Goal: Transaction & Acquisition: Purchase product/service

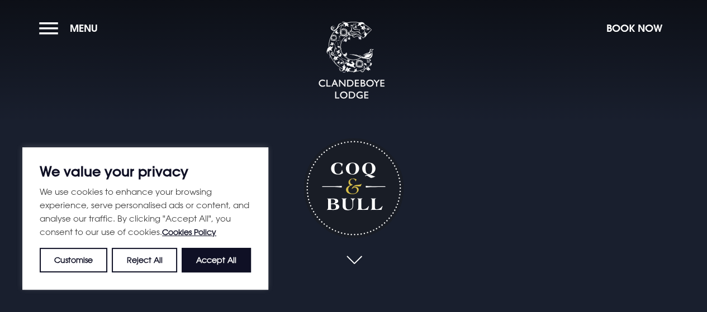
click at [56, 30] on button "Menu" at bounding box center [71, 28] width 64 height 24
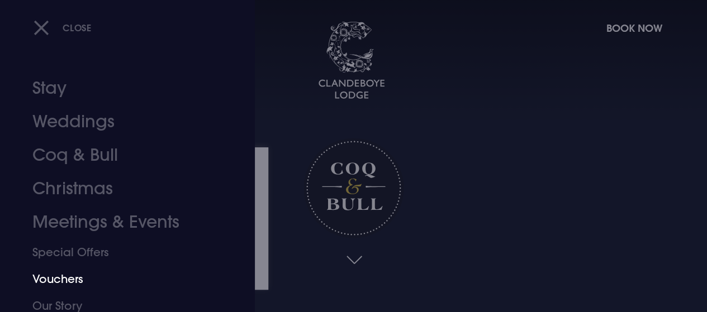
click at [75, 277] on link "Vouchers" at bounding box center [119, 279] width 175 height 27
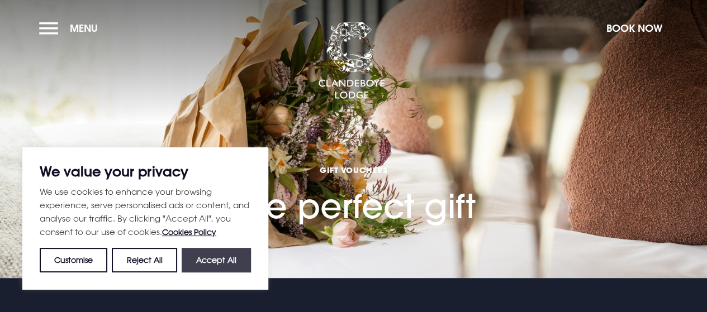
click at [219, 265] on button "Accept All" at bounding box center [216, 260] width 69 height 25
checkbox input "true"
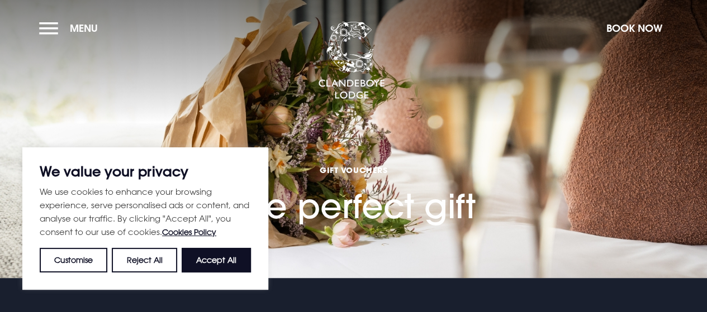
checkbox input "true"
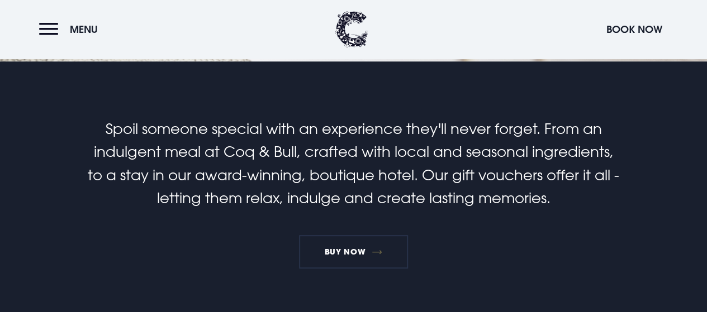
scroll to position [224, 0]
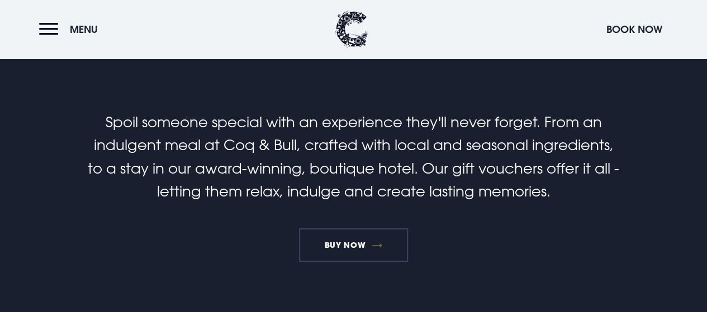
click at [365, 244] on link "BUY NOW" at bounding box center [353, 246] width 109 height 34
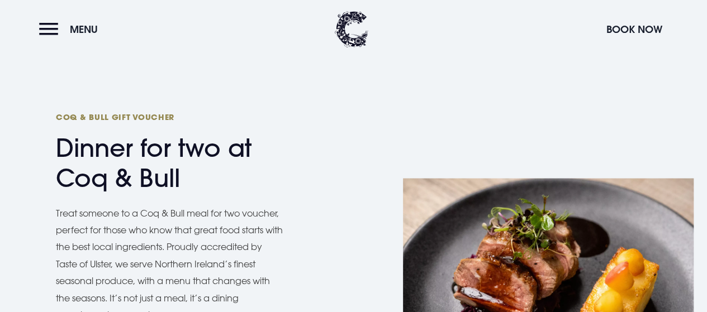
scroll to position [782, 0]
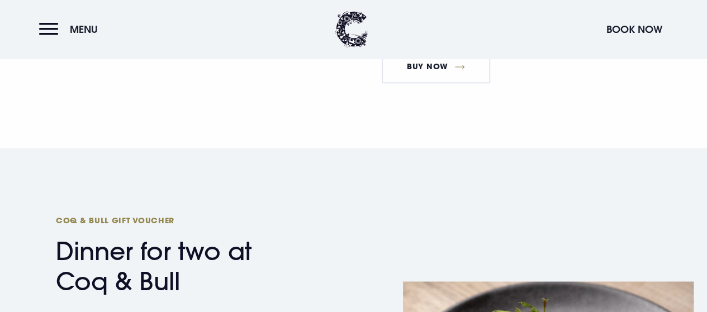
drag, startPoint x: 205, startPoint y: 282, endPoint x: 67, endPoint y: 274, distance: 137.7
copy h2 "Coq & Bull"
